Goal: Task Accomplishment & Management: Use online tool/utility

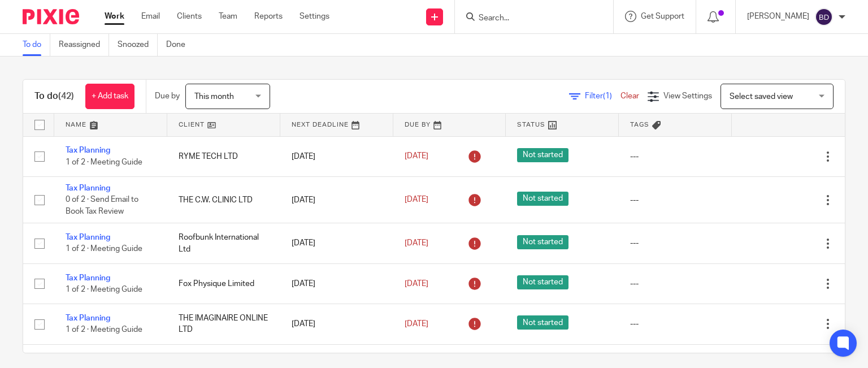
drag, startPoint x: 0, startPoint y: 0, endPoint x: 491, endPoint y: 20, distance: 491.2
click at [491, 20] on input "Search" at bounding box center [529, 19] width 102 height 10
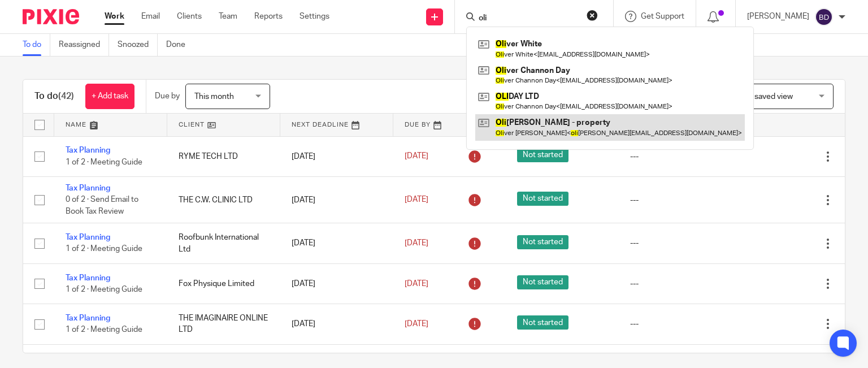
type input "oli"
click at [561, 119] on link at bounding box center [611, 127] width 270 height 26
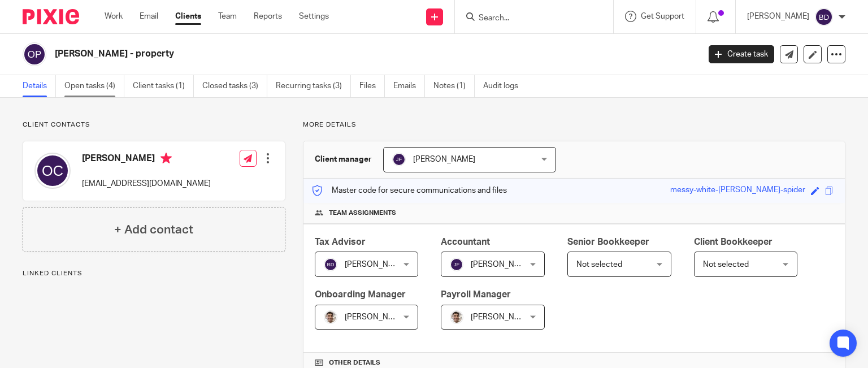
click at [105, 86] on link "Open tasks (4)" at bounding box center [94, 86] width 60 height 22
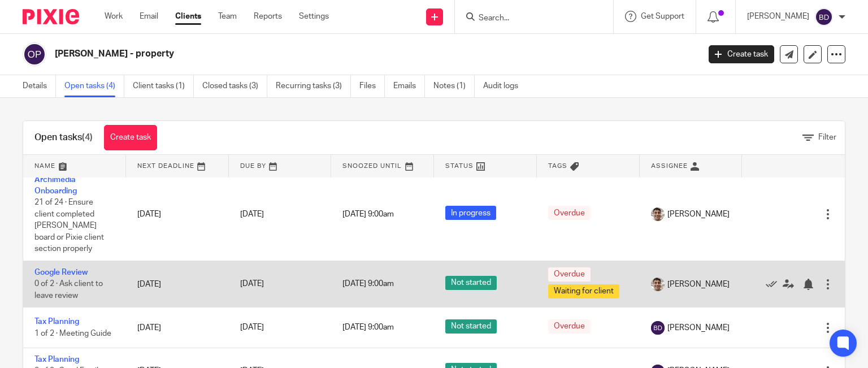
scroll to position [18, 0]
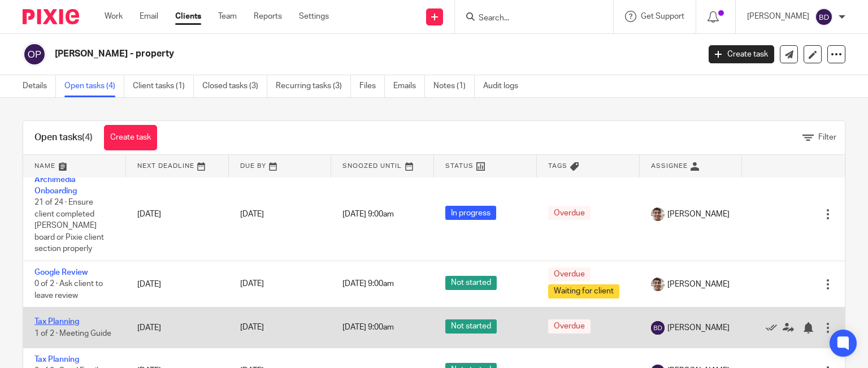
click at [70, 318] on link "Tax Planning" at bounding box center [56, 322] width 45 height 8
click at [69, 318] on link "Tax Planning" at bounding box center [56, 322] width 45 height 8
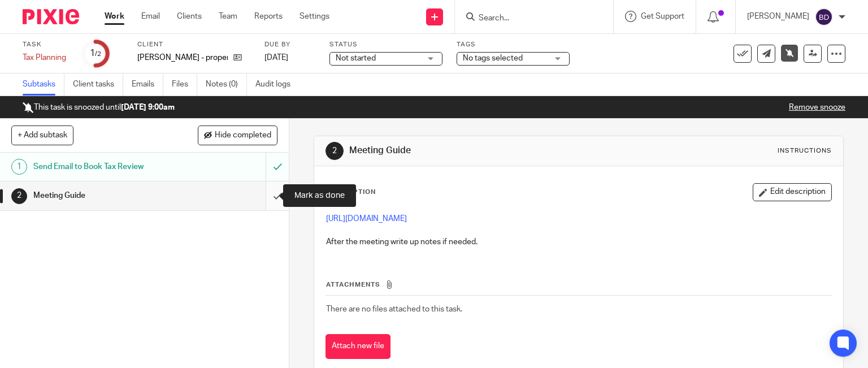
click at [263, 196] on input "submit" at bounding box center [144, 195] width 289 height 28
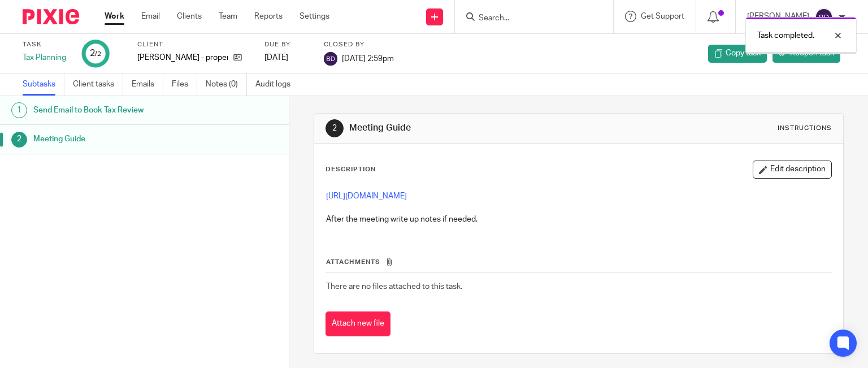
click at [113, 18] on link "Work" at bounding box center [115, 16] width 20 height 11
